Goal: Task Accomplishment & Management: Complete application form

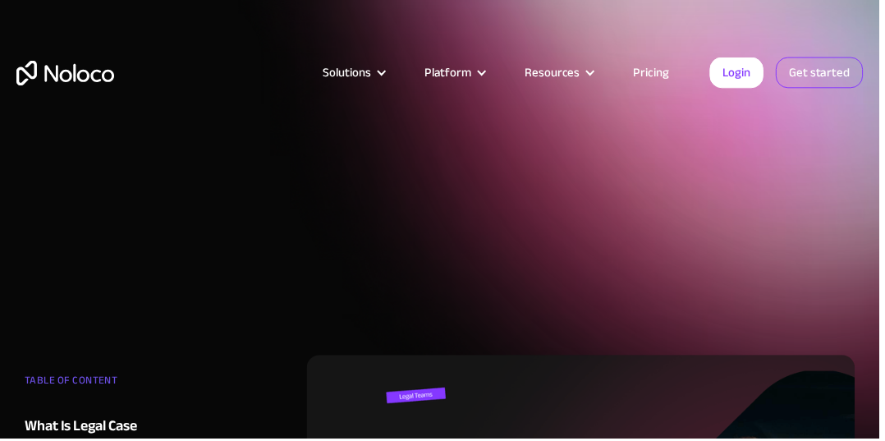
click at [842, 83] on link "Get started" at bounding box center [825, 72] width 88 height 31
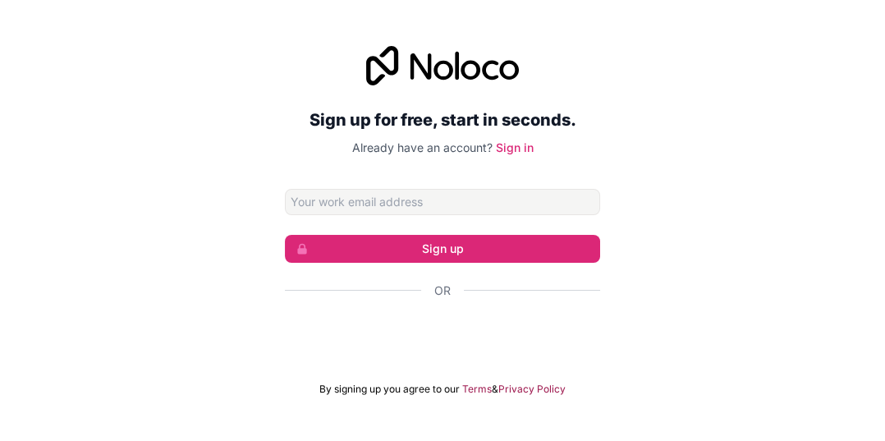
click at [510, 215] on input "Email address" at bounding box center [442, 202] width 315 height 26
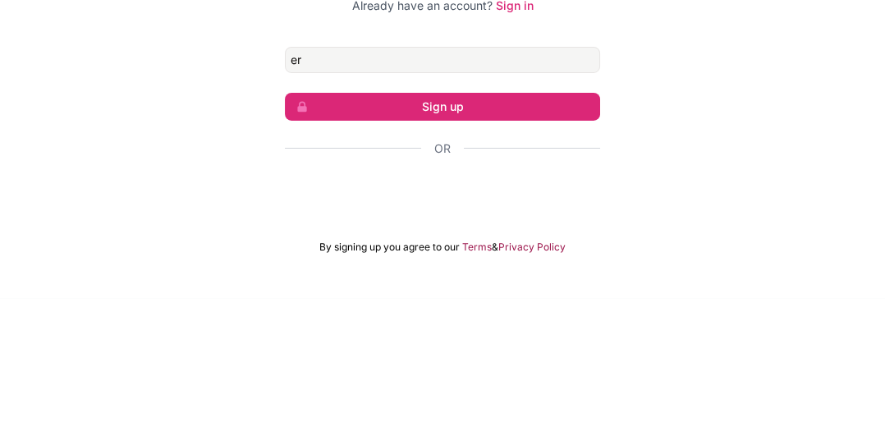
type input "[EMAIL_ADDRESS][DOMAIN_NAME]"
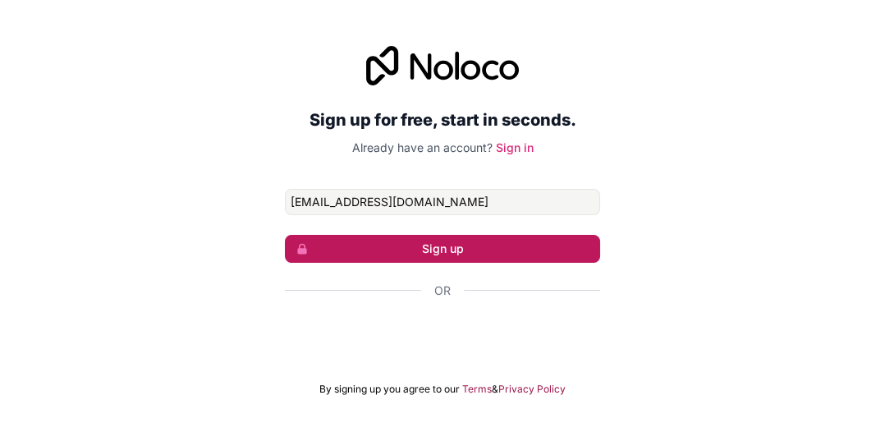
click at [520, 263] on button "Sign up" at bounding box center [442, 249] width 315 height 28
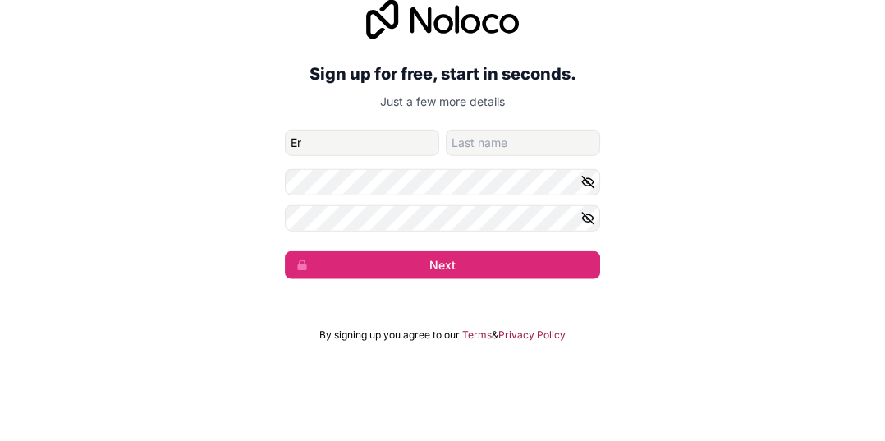
scroll to position [53, 0]
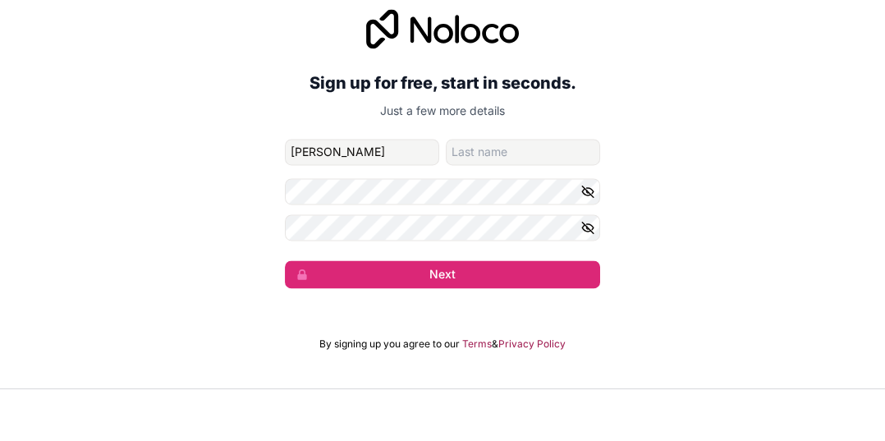
type input "[PERSON_NAME]"
click at [560, 191] on input "family-name" at bounding box center [523, 204] width 154 height 26
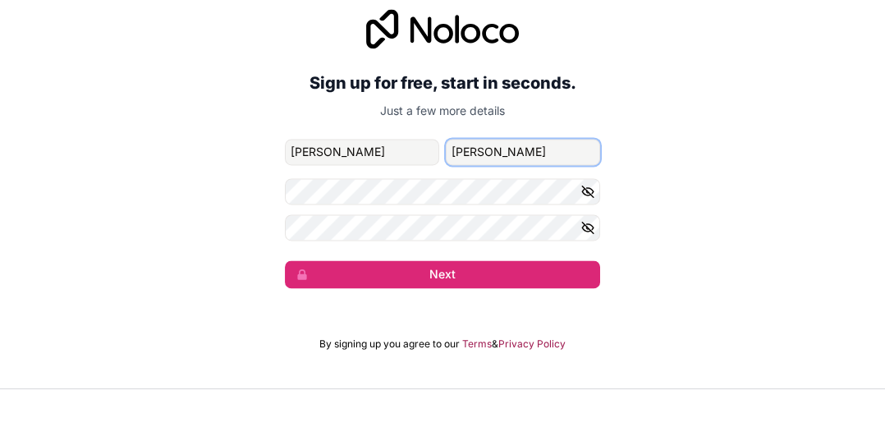
type input "[PERSON_NAME]"
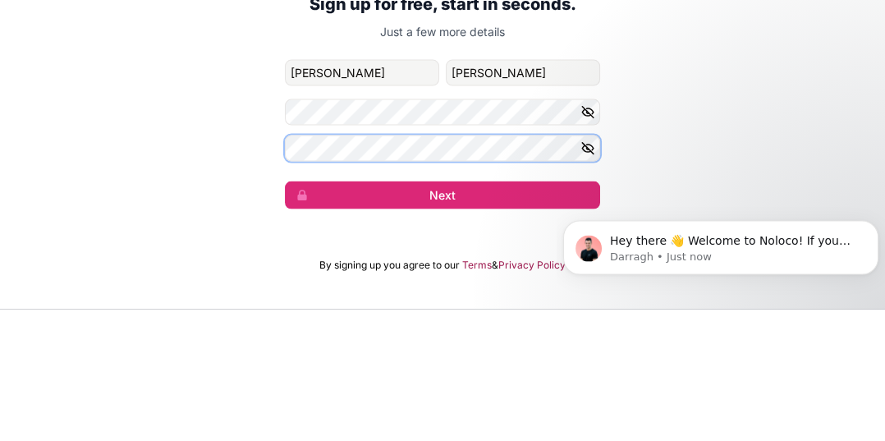
scroll to position [0, 0]
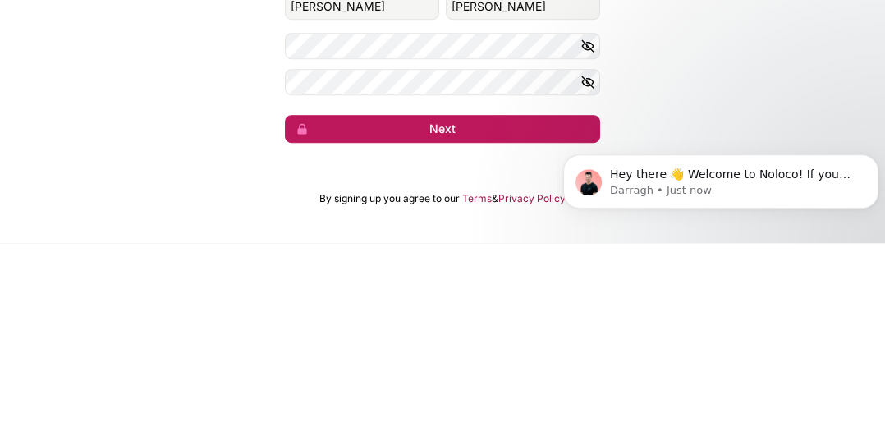
click at [513, 313] on button "Next" at bounding box center [442, 327] width 315 height 28
